Goal: Task Accomplishment & Management: Manage account settings

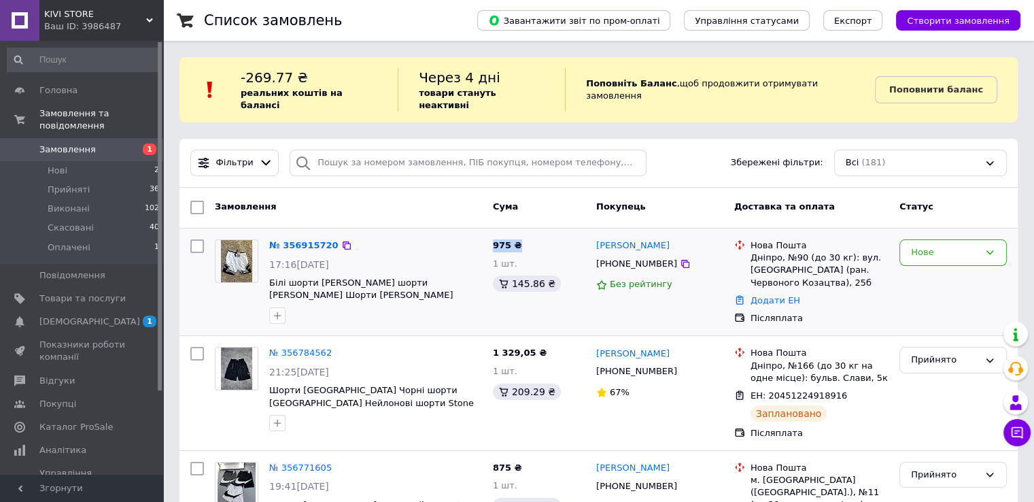
drag, startPoint x: 492, startPoint y: 232, endPoint x: 517, endPoint y: 235, distance: 25.3
click at [517, 235] on div "975 ₴ 1 шт. 145.86 ₴" at bounding box center [539, 282] width 103 height 97
click at [515, 240] on span "975 ₴" at bounding box center [507, 245] width 29 height 10
drag, startPoint x: 515, startPoint y: 232, endPoint x: 492, endPoint y: 235, distance: 23.3
click at [492, 235] on div "975 ₴ 1 шт. 145.86 ₴" at bounding box center [539, 282] width 103 height 97
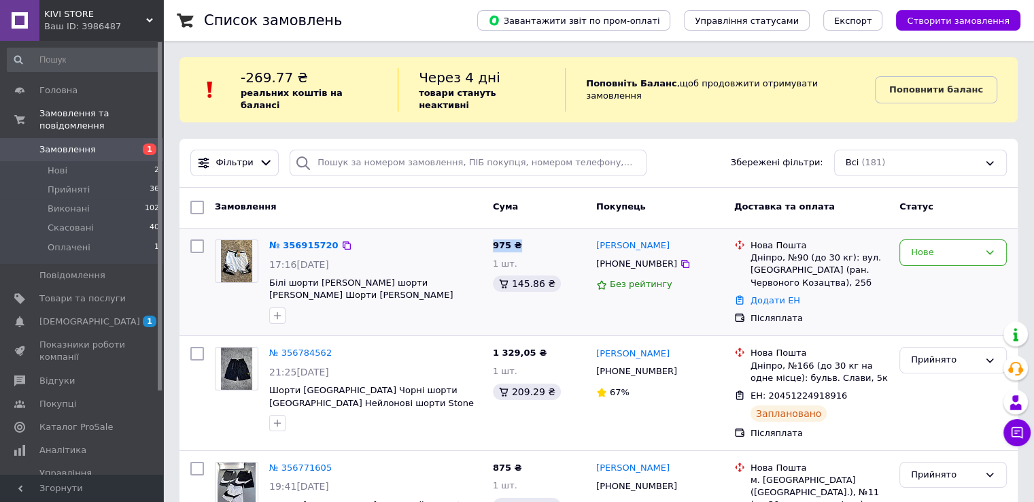
click at [498, 240] on span "975 ₴" at bounding box center [507, 245] width 29 height 10
drag, startPoint x: 493, startPoint y: 233, endPoint x: 518, endPoint y: 232, distance: 25.2
click at [518, 234] on div "975 ₴ 1 шт. 145.86 ₴" at bounding box center [539, 282] width 103 height 97
click at [511, 240] on span "975 ₴" at bounding box center [507, 245] width 29 height 10
drag, startPoint x: 514, startPoint y: 231, endPoint x: 492, endPoint y: 235, distance: 22.1
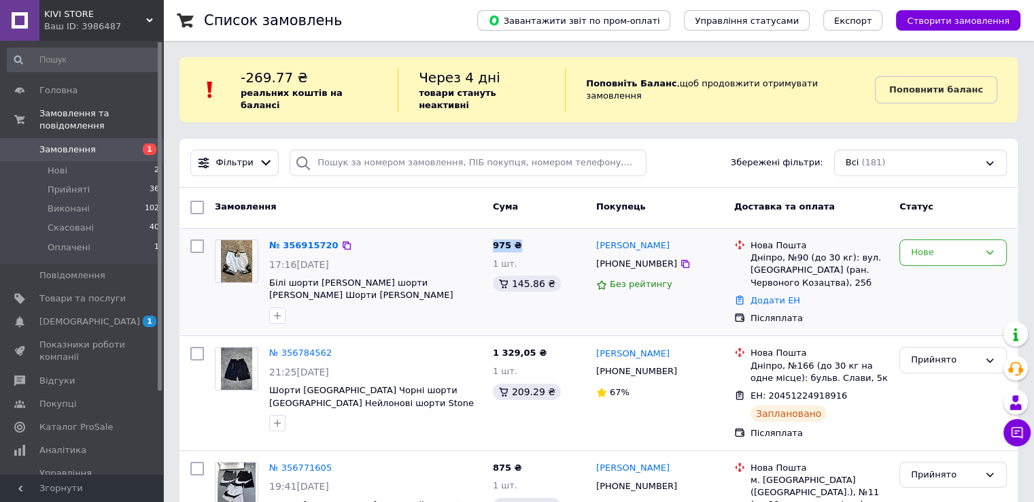
click at [493, 240] on span "975 ₴" at bounding box center [507, 245] width 29 height 10
click at [501, 240] on span "975 ₴" at bounding box center [507, 245] width 29 height 10
drag, startPoint x: 492, startPoint y: 233, endPoint x: 516, endPoint y: 231, distance: 23.9
click at [516, 234] on div "975 ₴ 1 шт. 145.86 ₴" at bounding box center [539, 282] width 103 height 97
click at [514, 240] on span "975 ₴" at bounding box center [507, 245] width 29 height 10
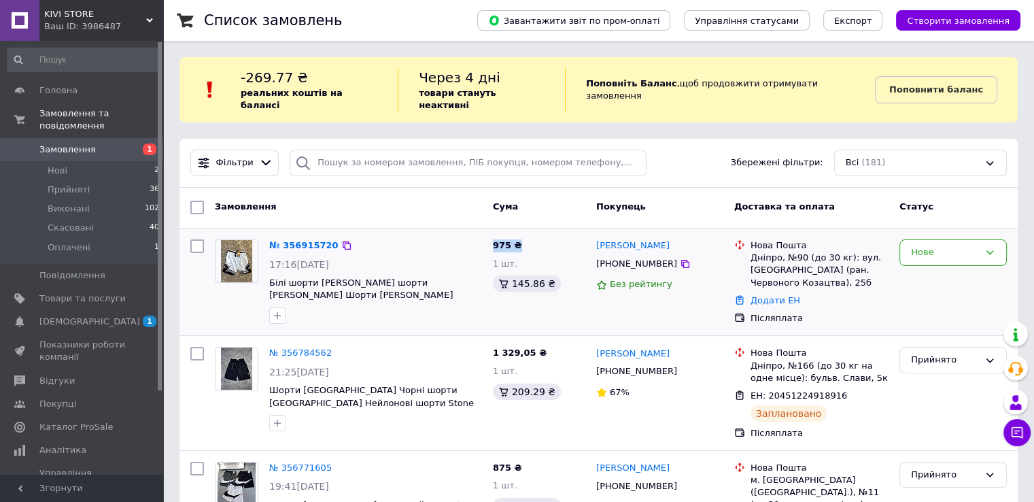
drag, startPoint x: 513, startPoint y: 231, endPoint x: 498, endPoint y: 232, distance: 15.7
click at [498, 240] on span "975 ₴" at bounding box center [507, 245] width 29 height 10
drag, startPoint x: 492, startPoint y: 232, endPoint x: 517, endPoint y: 232, distance: 24.5
click at [517, 234] on div "975 ₴ 1 шт. 145.86 ₴" at bounding box center [539, 282] width 103 height 97
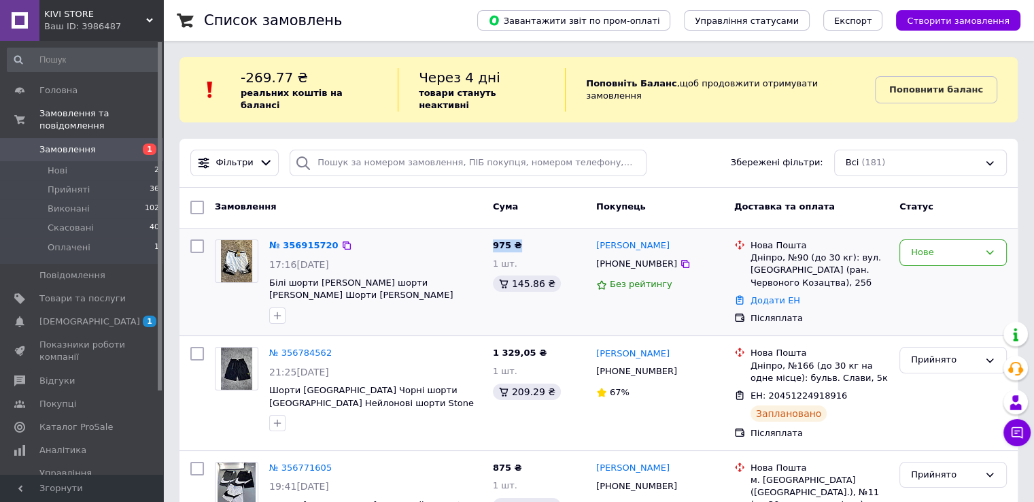
click at [509, 240] on span "975 ₴" at bounding box center [507, 245] width 29 height 10
click at [930, 245] on div "Нове" at bounding box center [945, 252] width 68 height 14
click at [928, 269] on li "Прийнято" at bounding box center [953, 281] width 106 height 25
click at [63, 348] on span "Показники роботи компанії" at bounding box center [82, 351] width 86 height 24
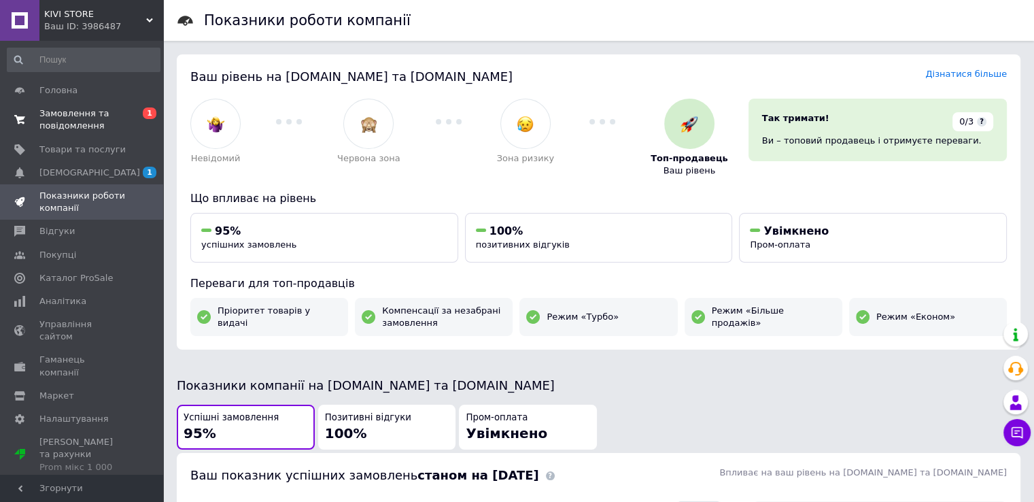
click at [79, 127] on span "Замовлення та повідомлення" at bounding box center [82, 119] width 86 height 24
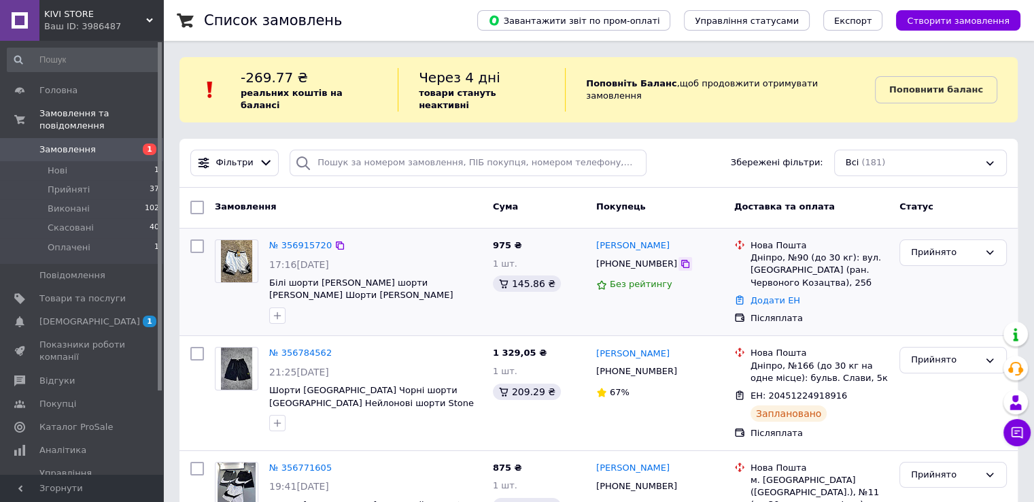
click at [680, 258] on icon at bounding box center [685, 263] width 11 height 11
drag, startPoint x: 751, startPoint y: 245, endPoint x: 819, endPoint y: 273, distance: 73.5
click at [819, 273] on div "Дніпро, №90 (до 30 кг): вул. [GEOGRAPHIC_DATA] (ран. Червоного Козацтва), 25б" at bounding box center [820, 270] width 138 height 37
copy div "Дніпро, №90 (до 30 кг): вул. [GEOGRAPHIC_DATA] (ран. Червоного Козацтва), 25б"
